Goal: Browse casually: Explore the website without a specific task or goal

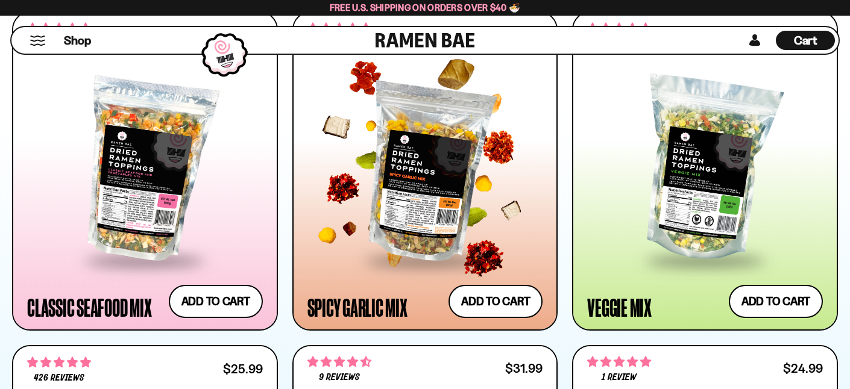
scroll to position [663, 0]
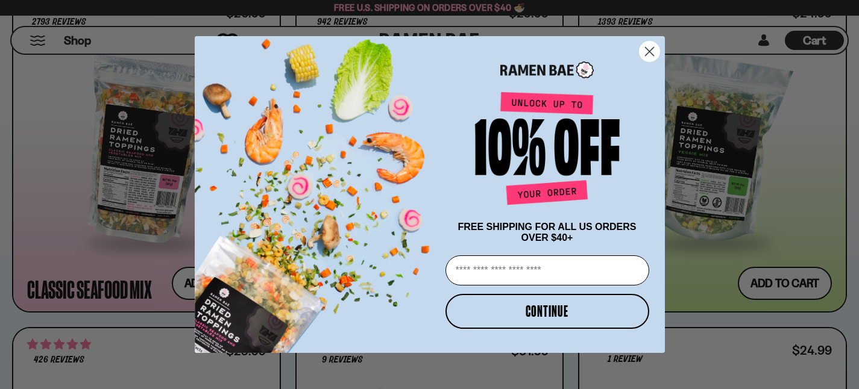
click at [646, 50] on circle "Close dialog" at bounding box center [649, 52] width 20 height 20
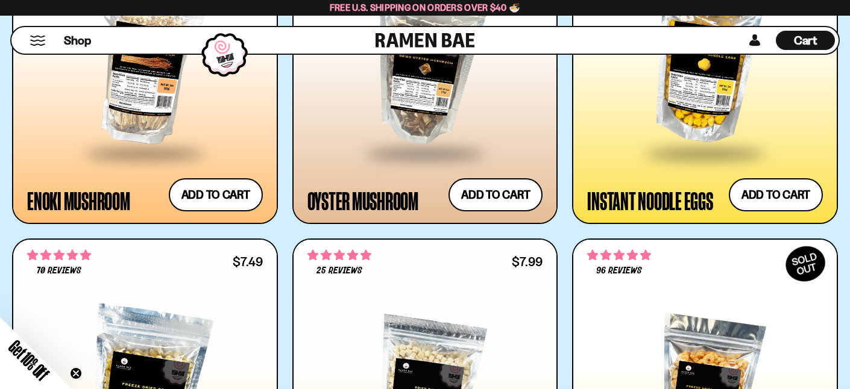
scroll to position [1627, 0]
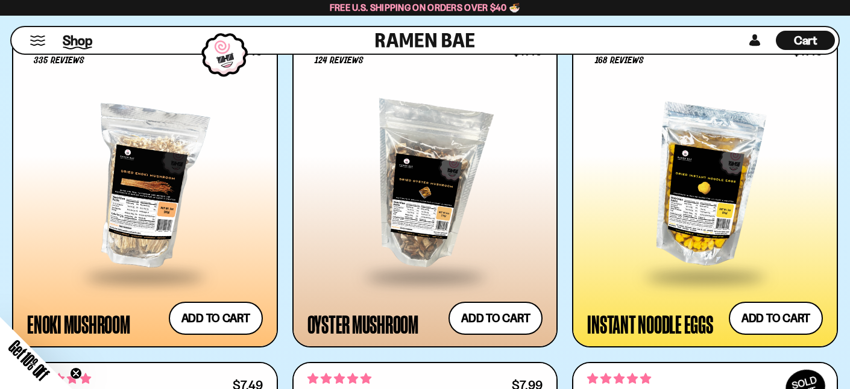
click at [72, 44] on span "Shop" at bounding box center [78, 40] width 30 height 18
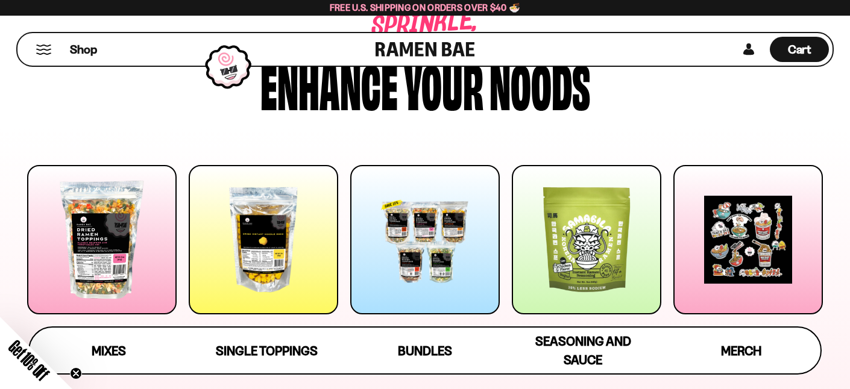
scroll to position [181, 0]
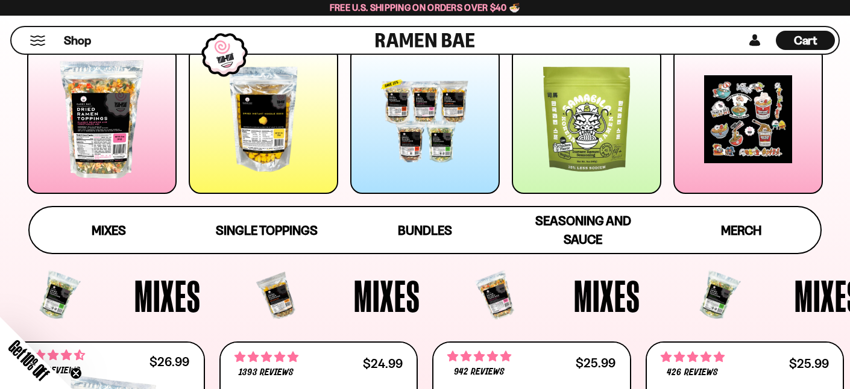
click at [97, 113] on div at bounding box center [101, 119] width 149 height 149
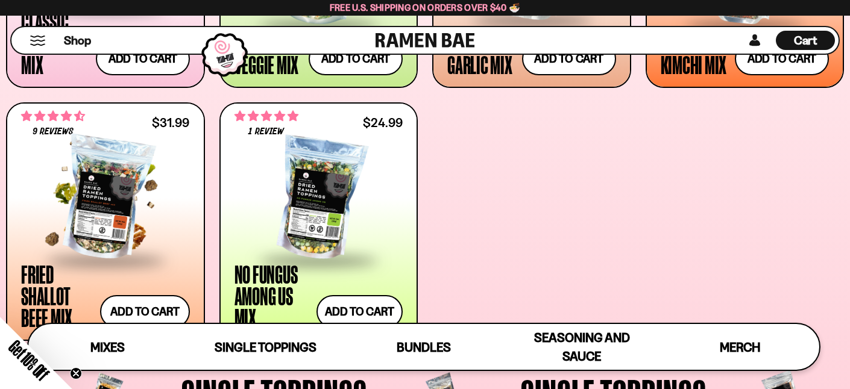
scroll to position [691, 0]
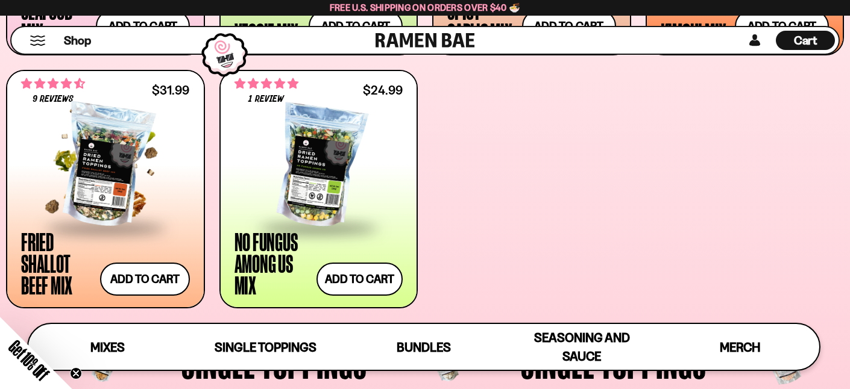
click at [131, 169] on div at bounding box center [105, 166] width 169 height 121
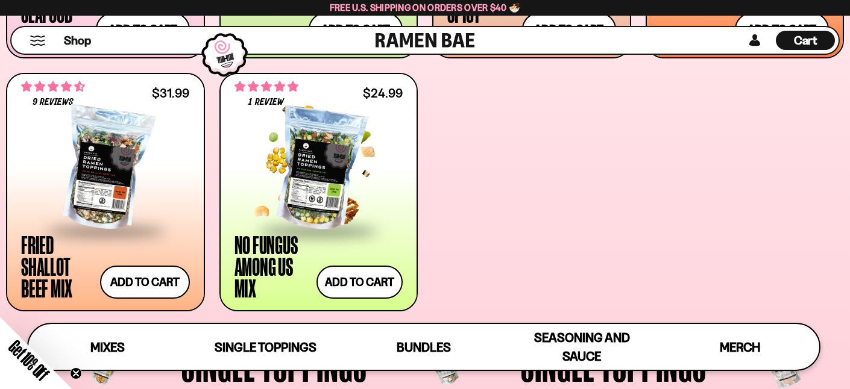
scroll to position [689, 0]
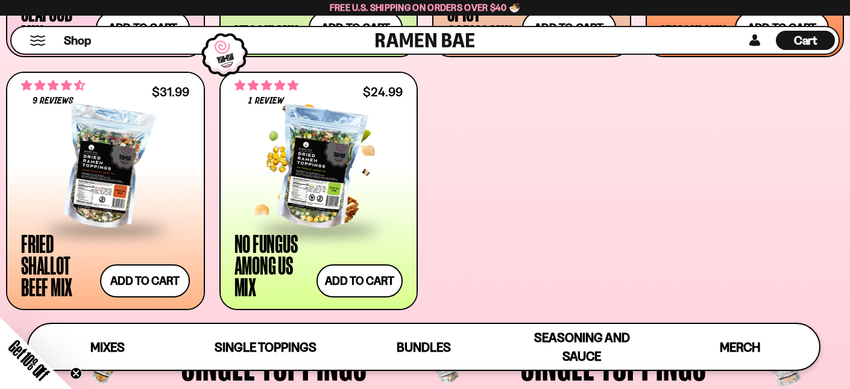
click at [323, 157] on div at bounding box center [318, 168] width 169 height 121
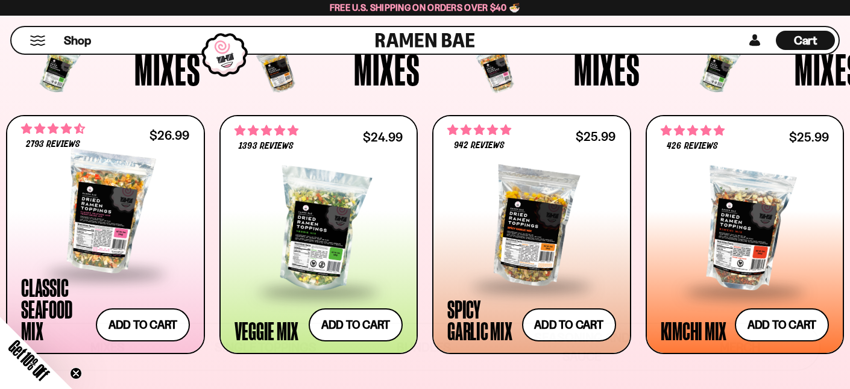
scroll to position [447, 0]
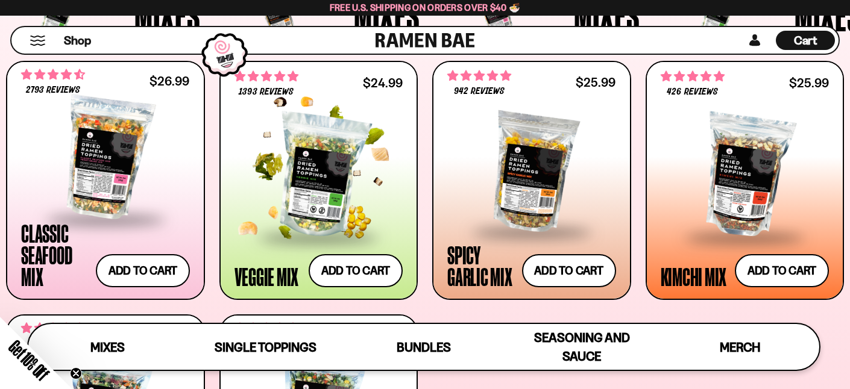
click at [349, 179] on div at bounding box center [318, 176] width 169 height 121
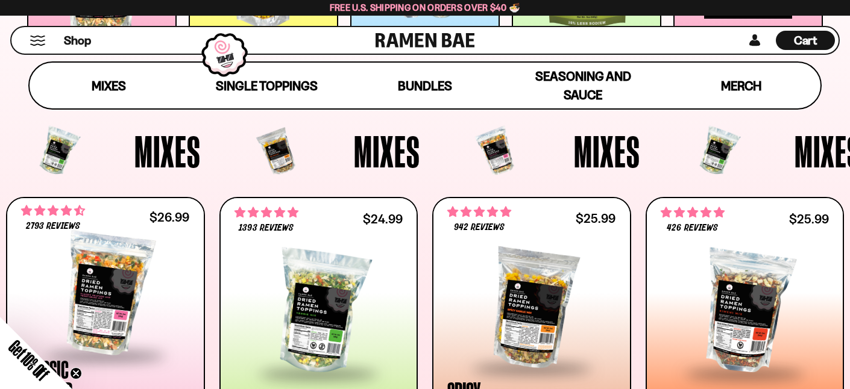
scroll to position [326, 0]
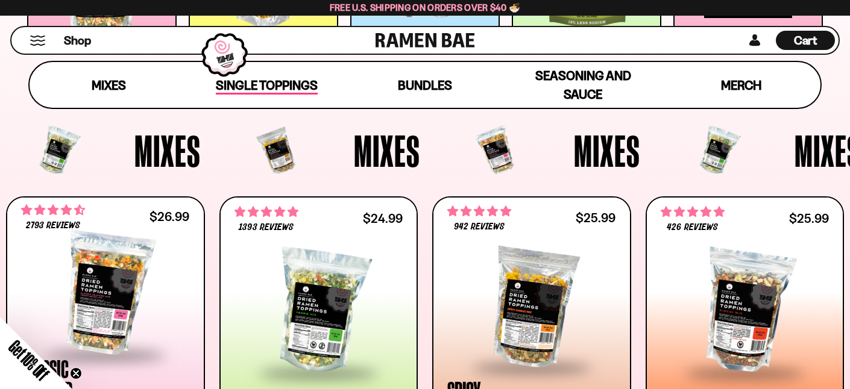
click at [277, 80] on span "Single Toppings" at bounding box center [267, 86] width 102 height 17
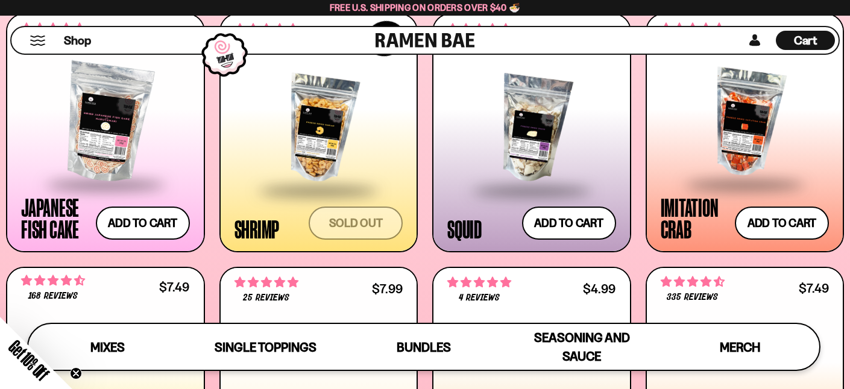
scroll to position [1102, 0]
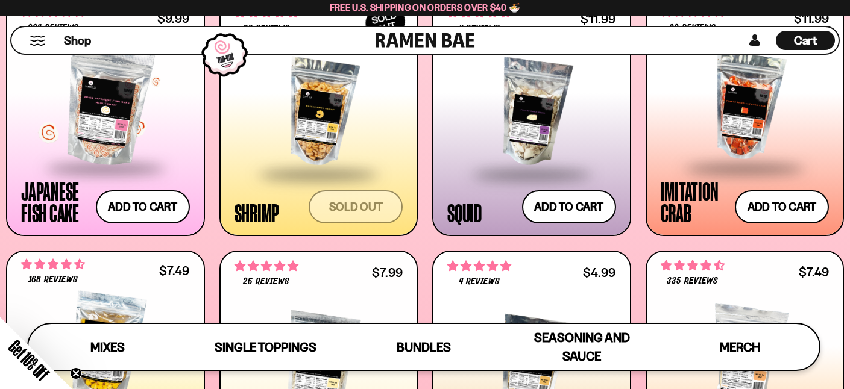
click at [83, 142] on div at bounding box center [105, 106] width 169 height 121
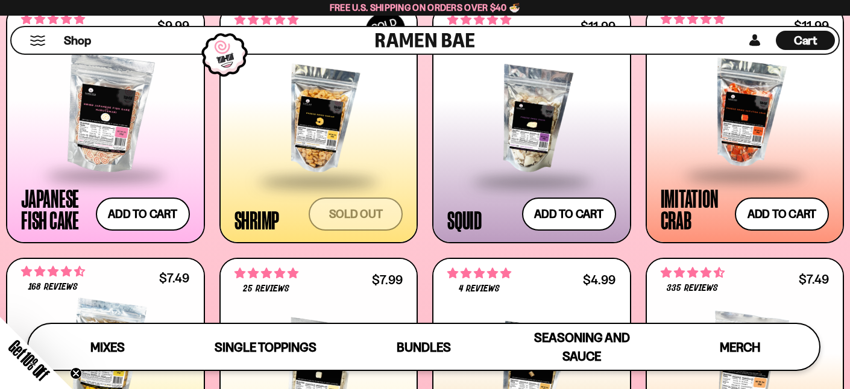
click at [707, 162] on span at bounding box center [744, 176] width 147 height 42
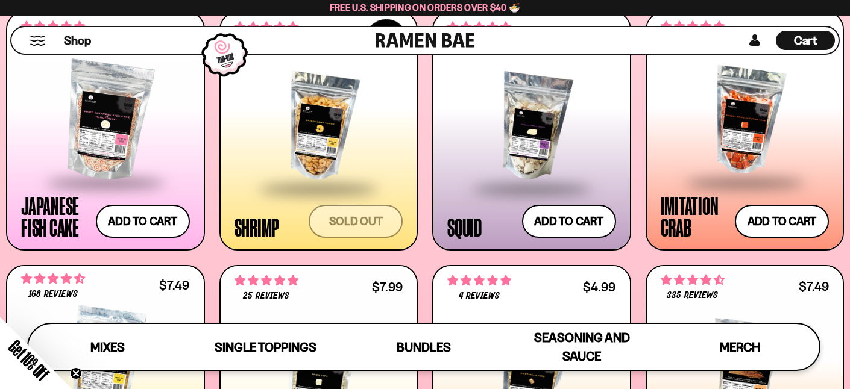
click at [509, 118] on div at bounding box center [531, 127] width 169 height 121
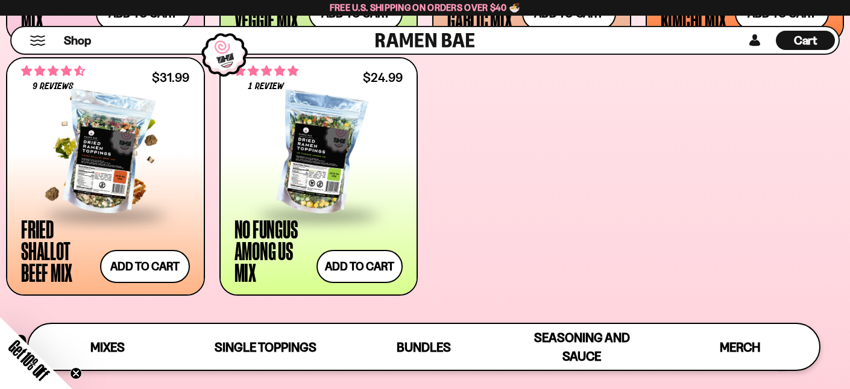
scroll to position [659, 0]
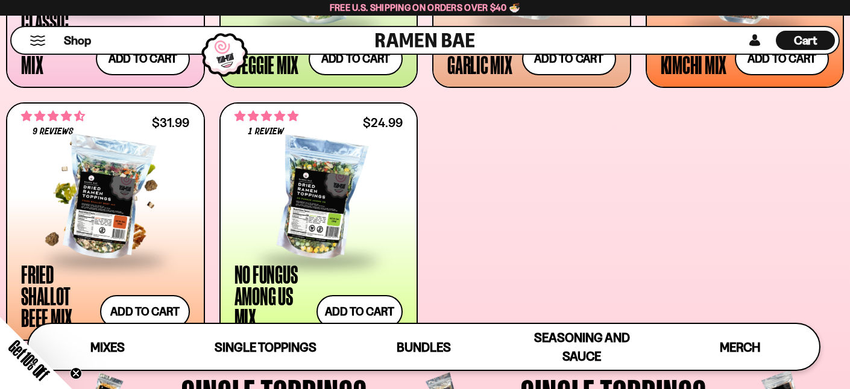
click at [127, 169] on div at bounding box center [105, 199] width 169 height 121
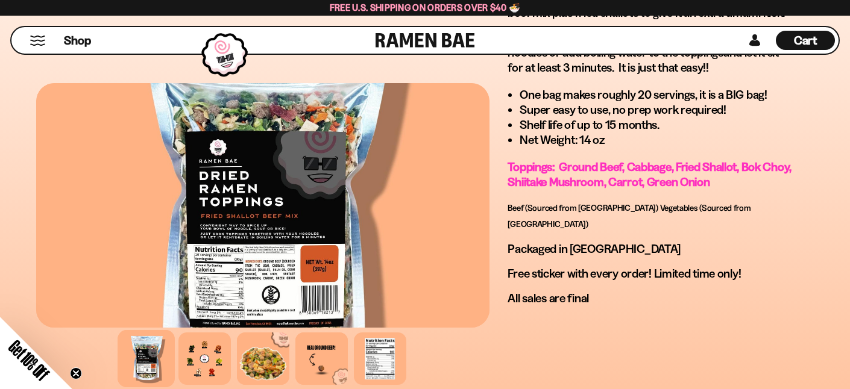
scroll to position [964, 0]
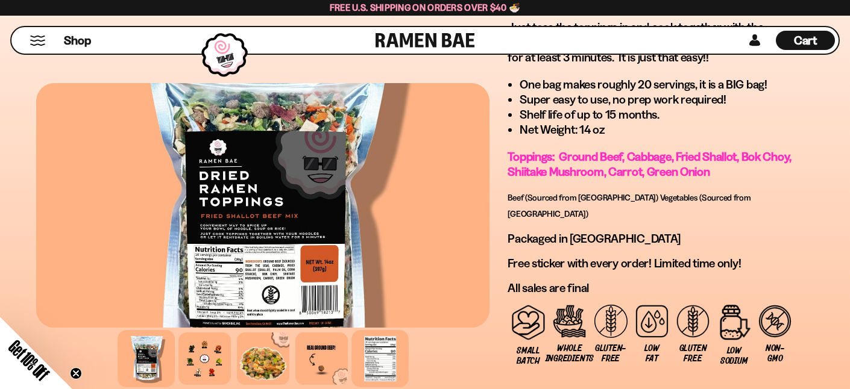
click at [375, 360] on div at bounding box center [379, 358] width 57 height 57
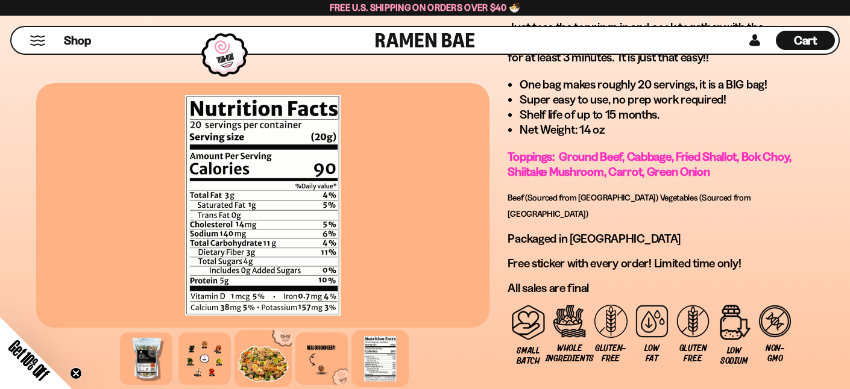
click at [271, 367] on div at bounding box center [262, 358] width 57 height 57
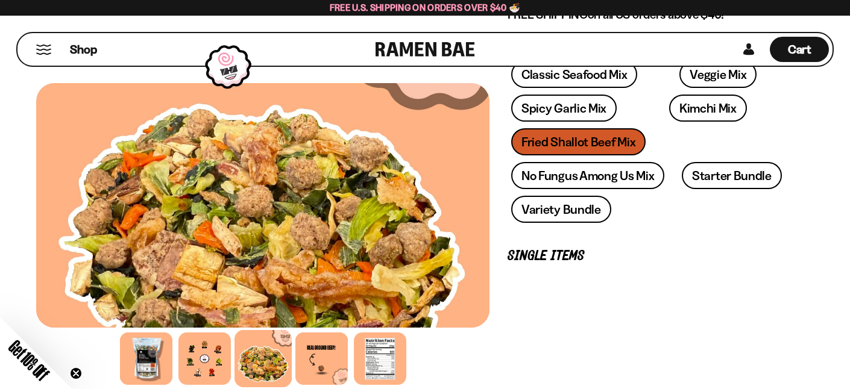
scroll to position [0, 0]
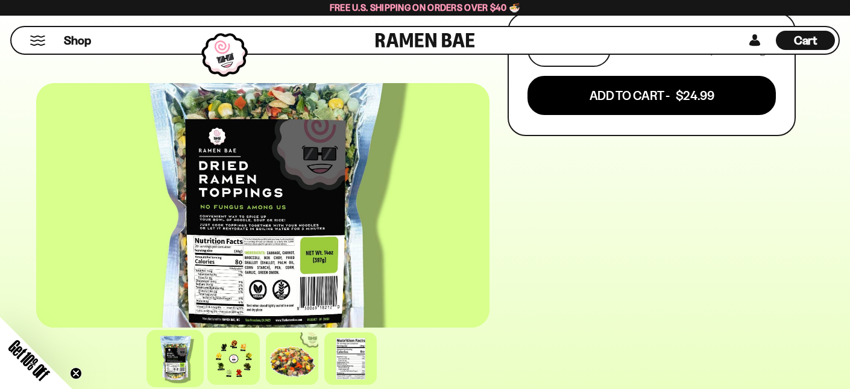
scroll to position [783, 0]
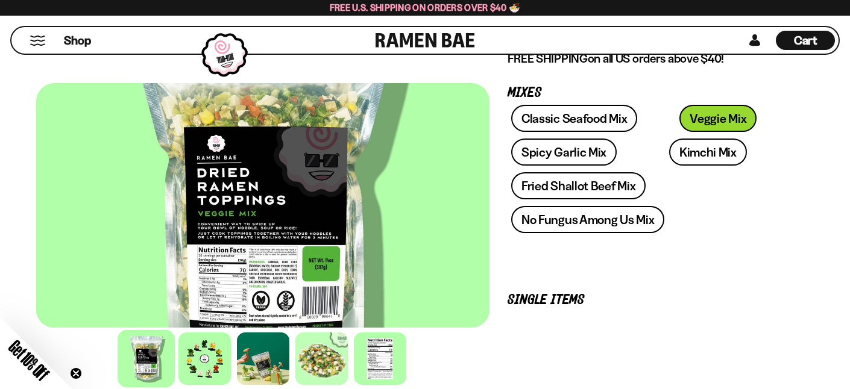
scroll to position [181, 0]
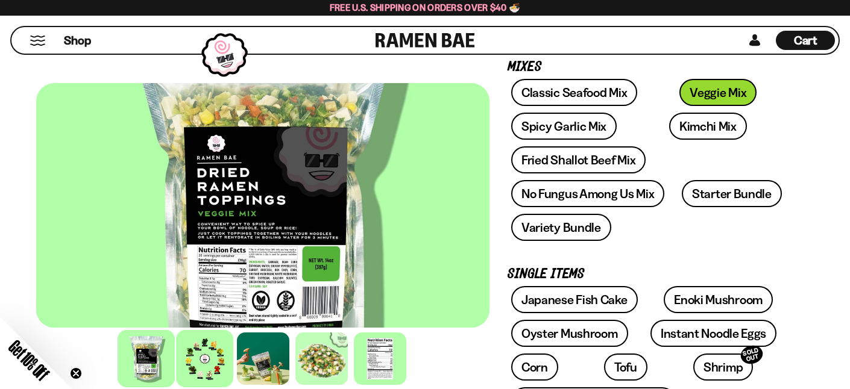
click at [218, 353] on div at bounding box center [204, 358] width 57 height 57
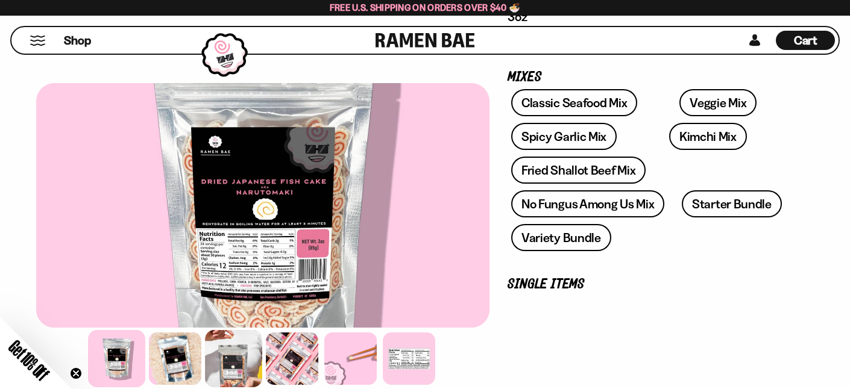
scroll to position [181, 0]
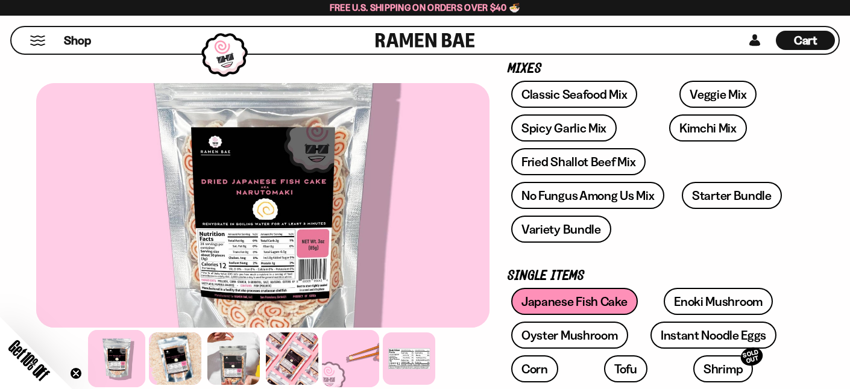
click at [351, 362] on div at bounding box center [350, 358] width 57 height 57
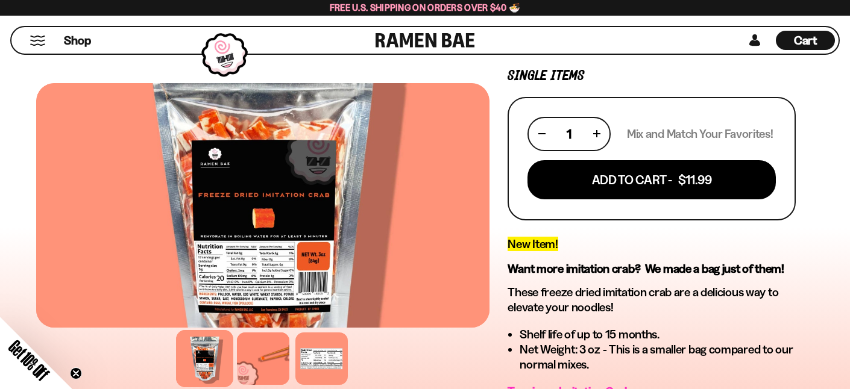
scroll to position [301, 0]
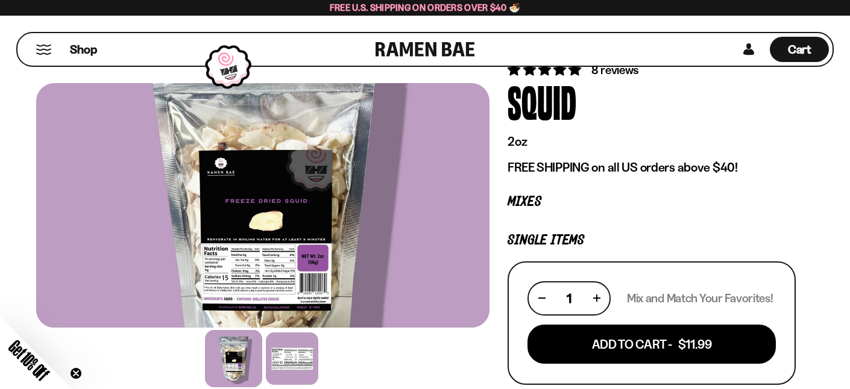
scroll to position [60, 0]
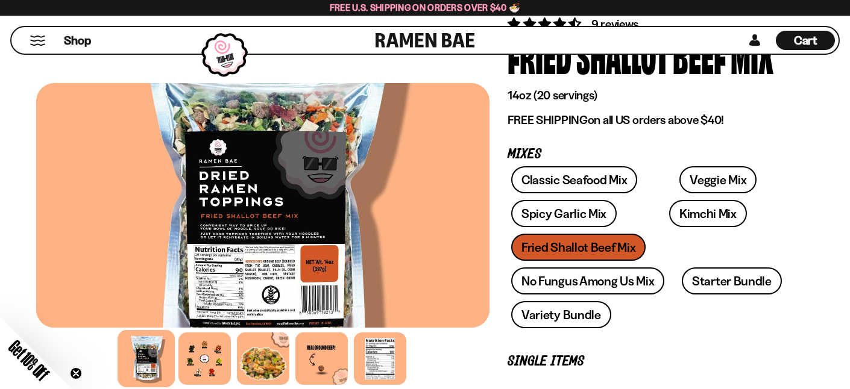
scroll to position [121, 0]
